Goal: Information Seeking & Learning: Learn about a topic

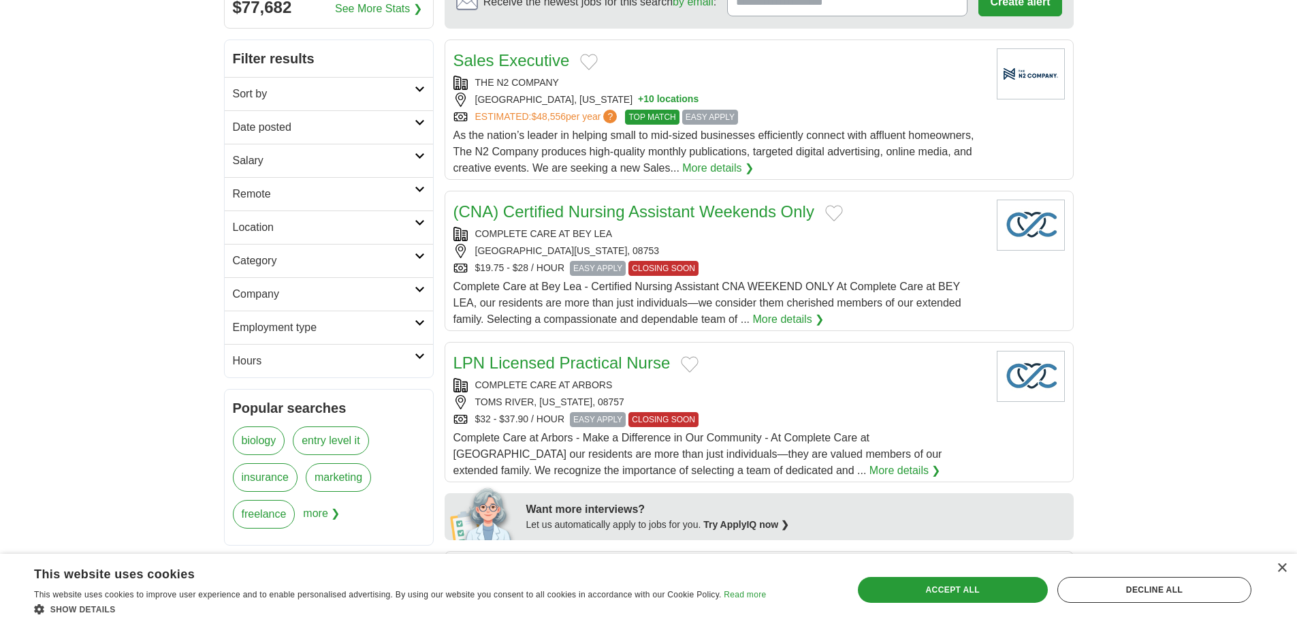
scroll to position [272, 0]
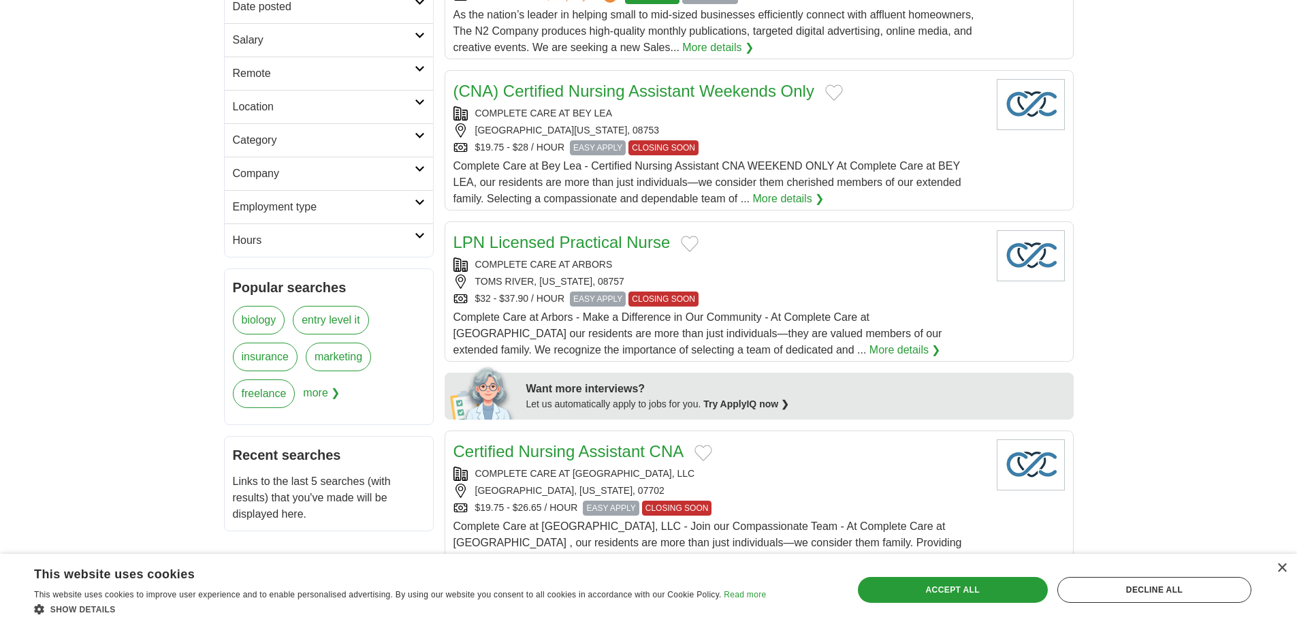
click at [310, 110] on h2 "Location" at bounding box center [324, 107] width 182 height 16
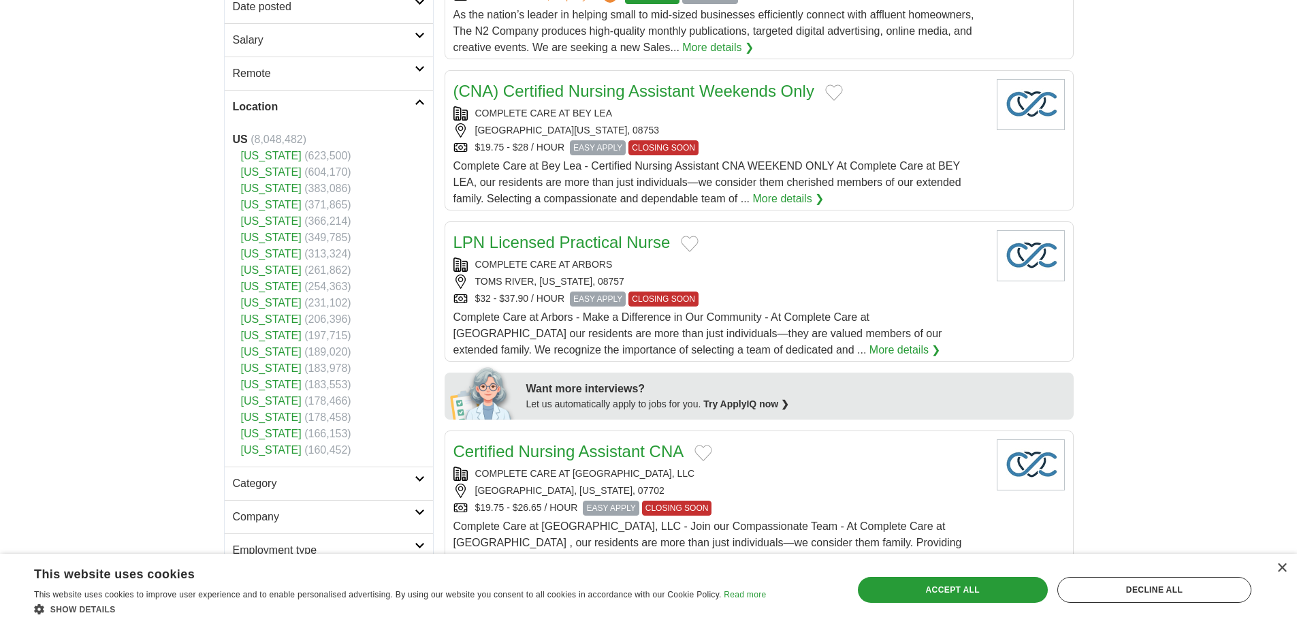
click at [273, 161] on link "[US_STATE]" at bounding box center [271, 156] width 61 height 12
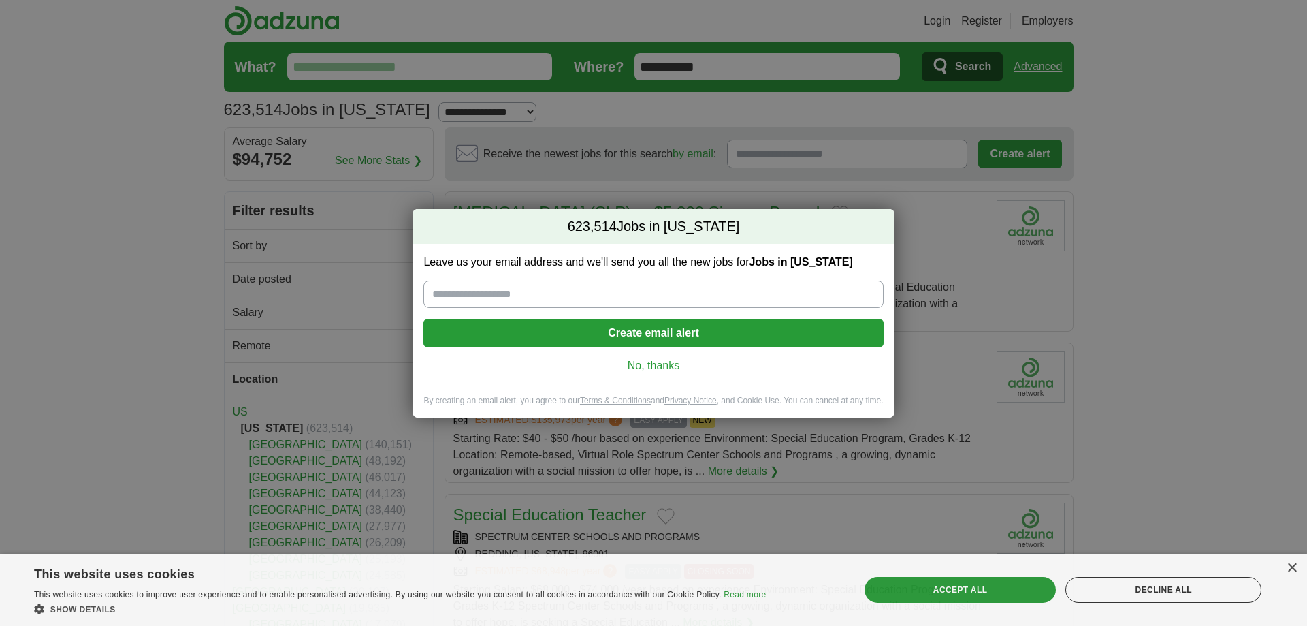
click at [638, 367] on link "No, thanks" at bounding box center [653, 365] width 438 height 15
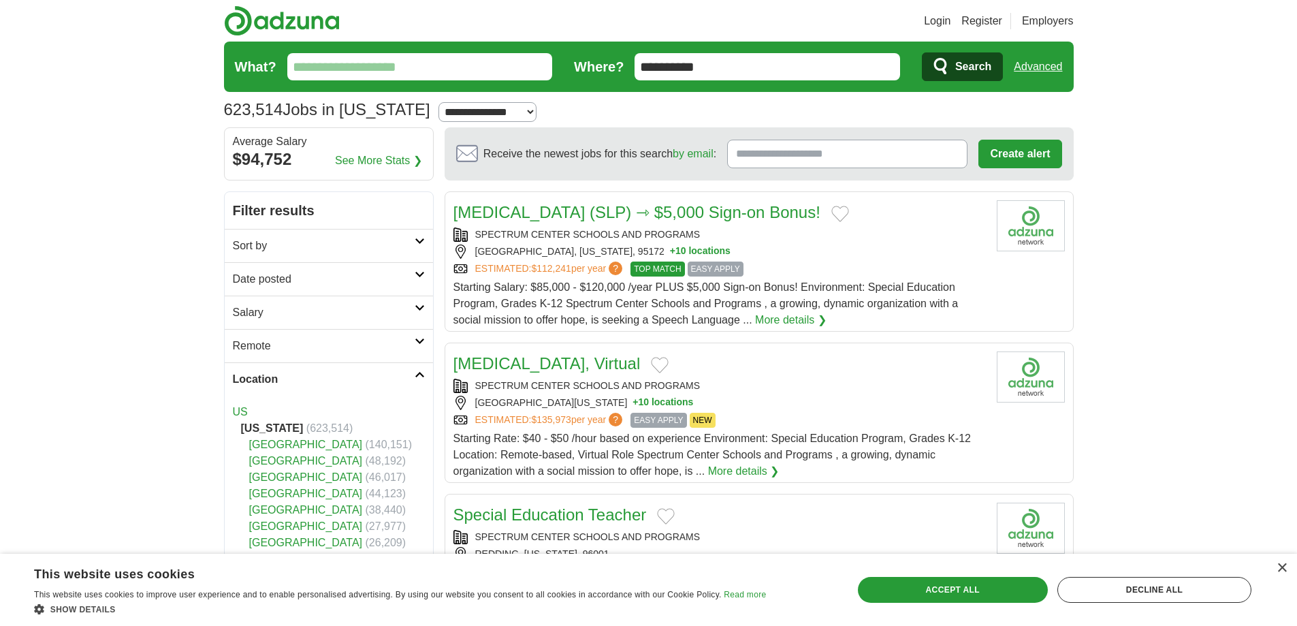
click at [308, 525] on link "[GEOGRAPHIC_DATA]" at bounding box center [306, 526] width 114 height 12
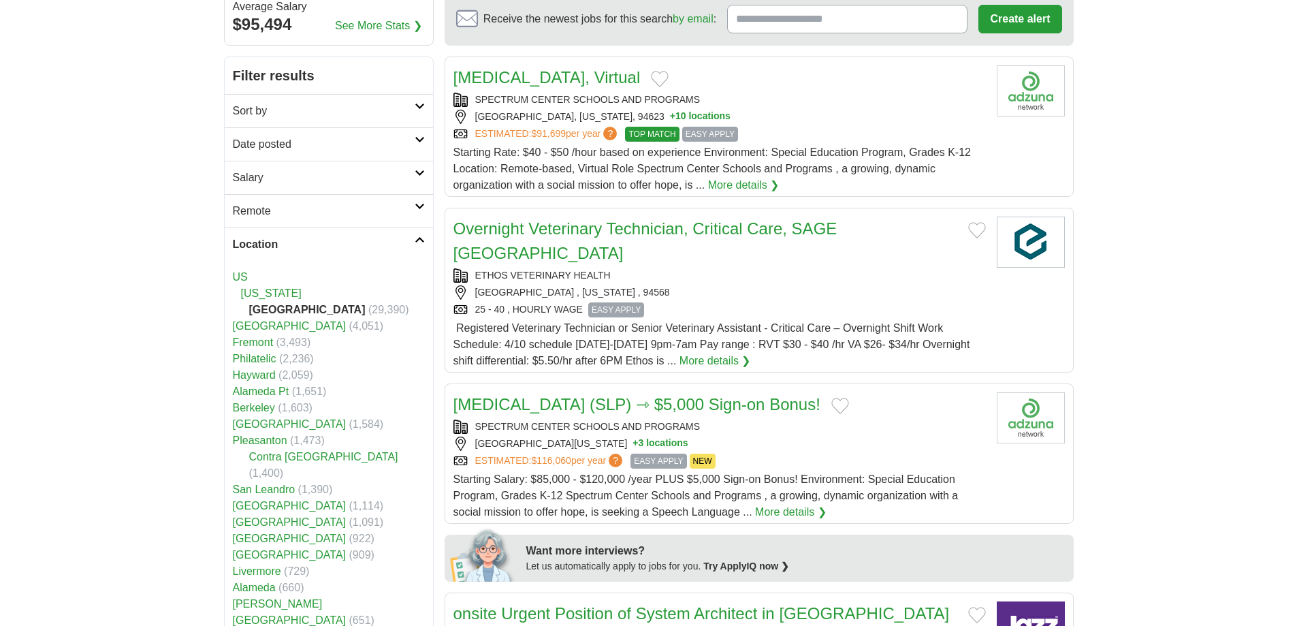
scroll to position [136, 0]
click at [263, 342] on link "Fremont" at bounding box center [253, 341] width 41 height 12
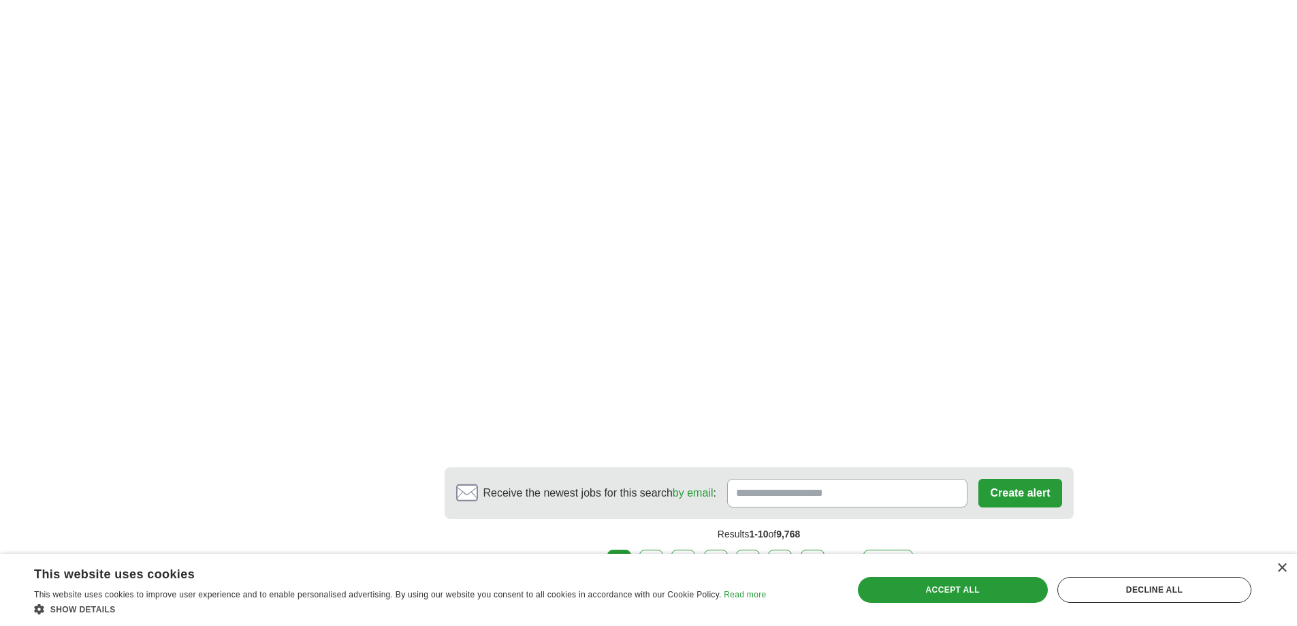
scroll to position [2314, 0]
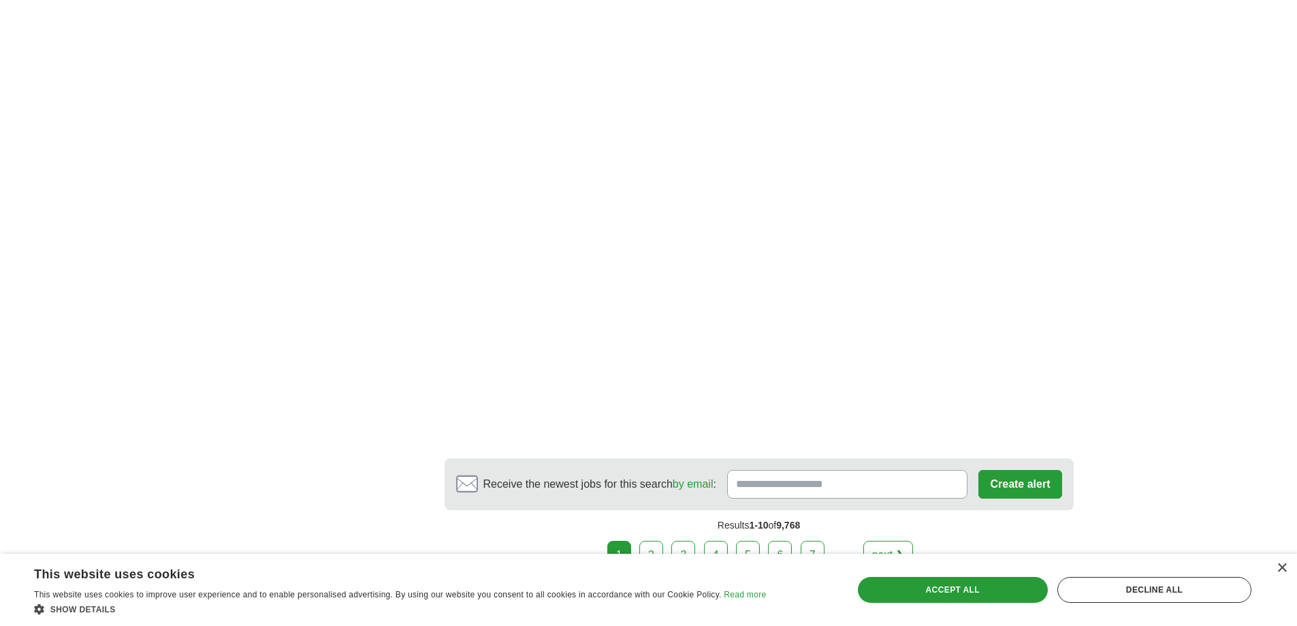
click at [649, 540] on link "2" at bounding box center [651, 554] width 24 height 29
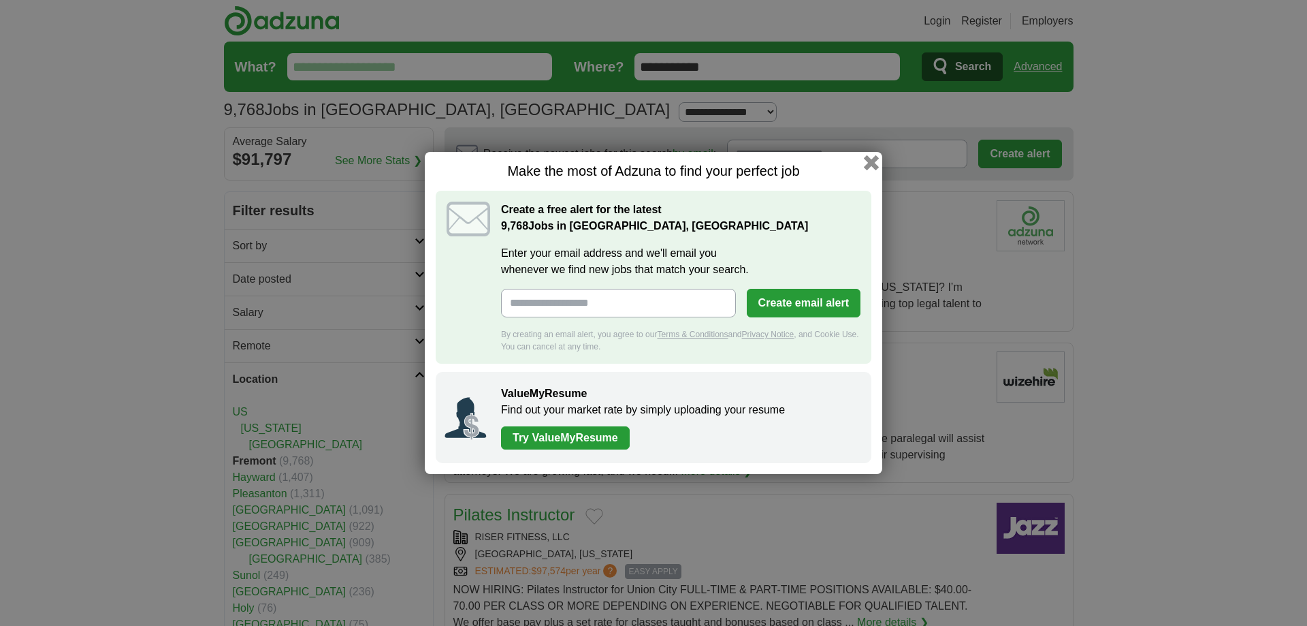
click at [869, 163] on button "button" at bounding box center [871, 162] width 15 height 15
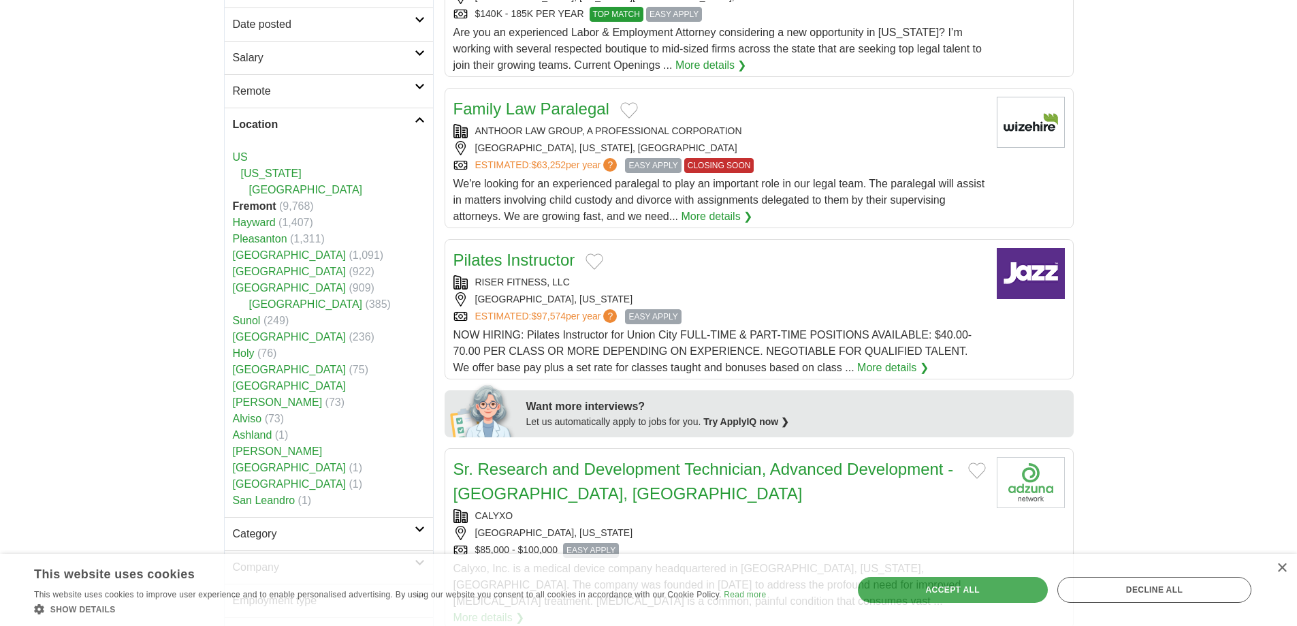
scroll to position [340, 0]
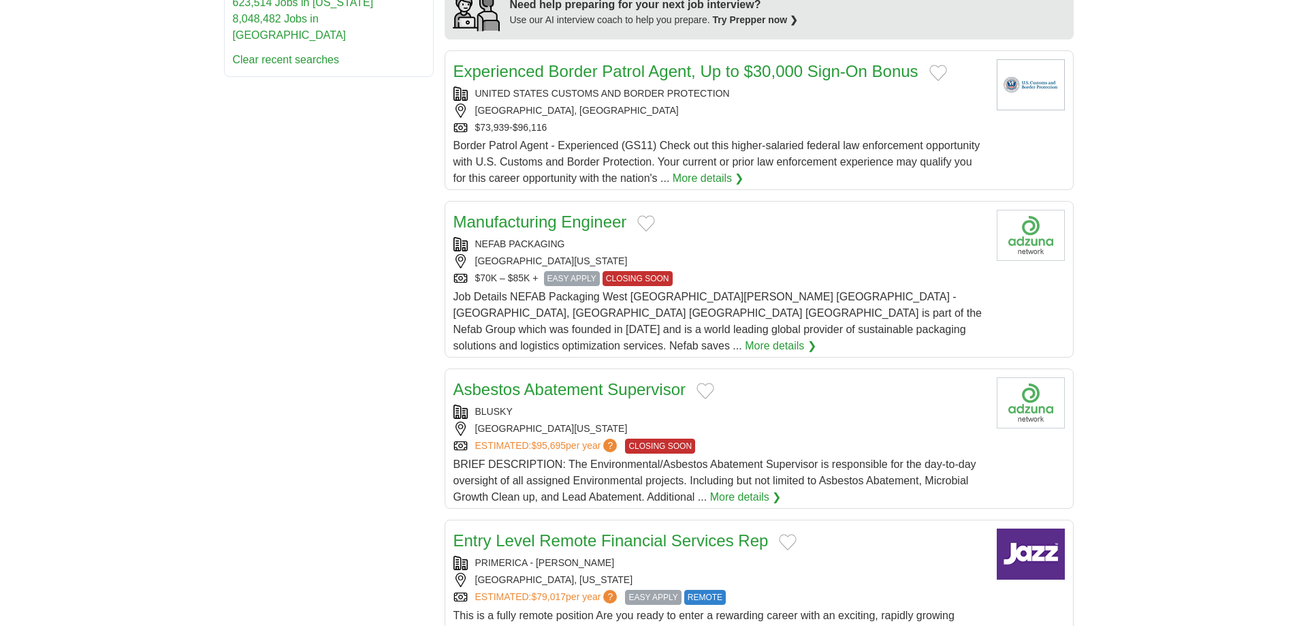
scroll to position [984, 0]
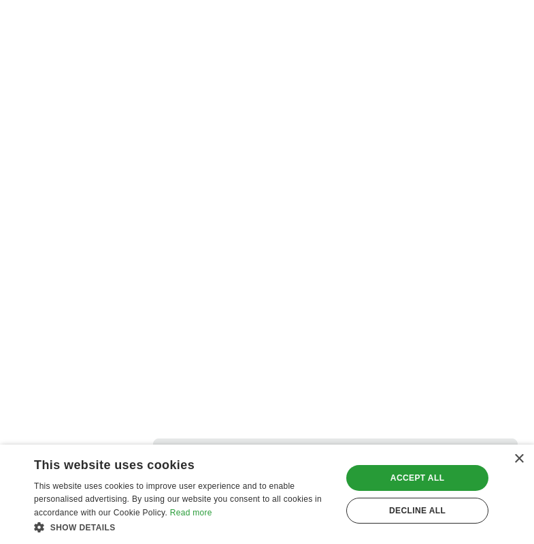
scroll to position [3562, 0]
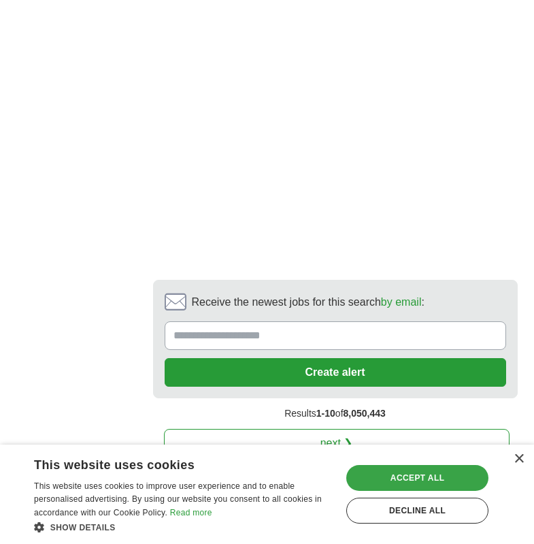
click at [430, 481] on div "Accept all" at bounding box center [417, 478] width 142 height 26
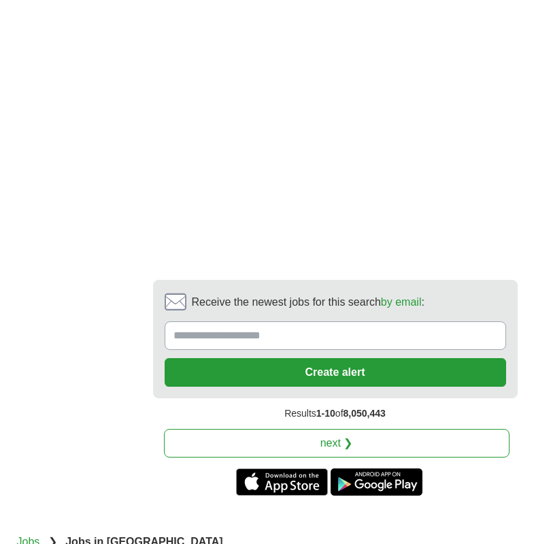
click at [339, 429] on link "next ❯" at bounding box center [337, 443] width 346 height 29
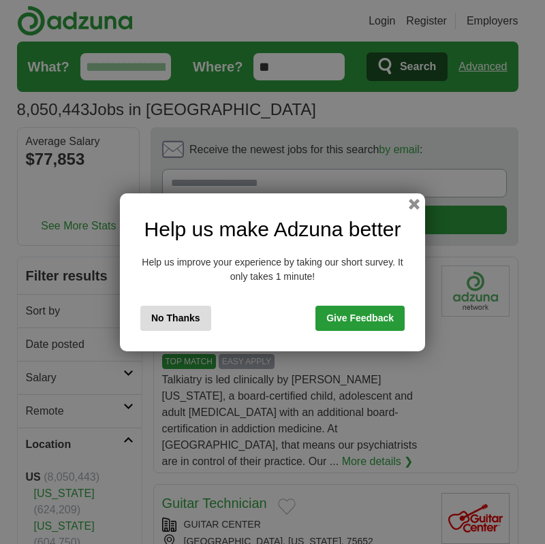
click at [170, 324] on button "No Thanks" at bounding box center [175, 318] width 71 height 25
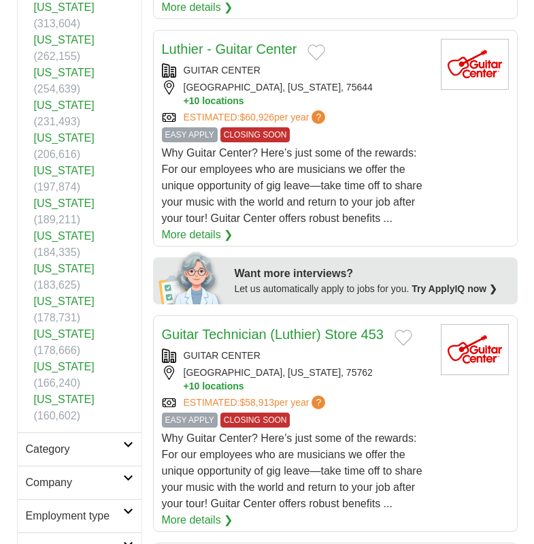
scroll to position [885, 0]
